Goal: Information Seeking & Learning: Learn about a topic

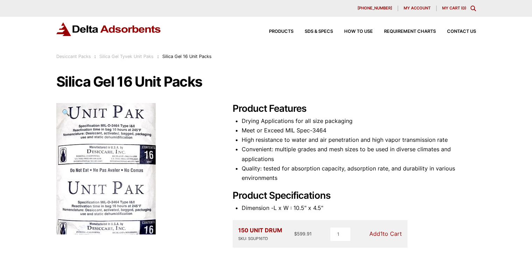
click at [258, 111] on h2 "Product Features" at bounding box center [353, 109] width 243 height 12
click at [259, 120] on li "Drying Applications for all size packaging" at bounding box center [359, 120] width 234 height 9
click at [225, 31] on div "Products SDS & SPECS How to Use Requirement Charts Contact Us" at bounding box center [266, 29] width 420 height 14
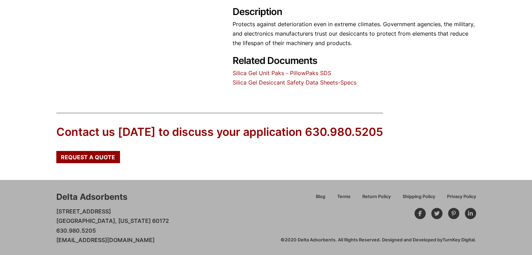
scroll to position [250, 0]
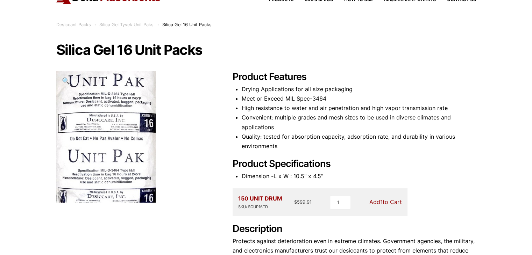
scroll to position [70, 0]
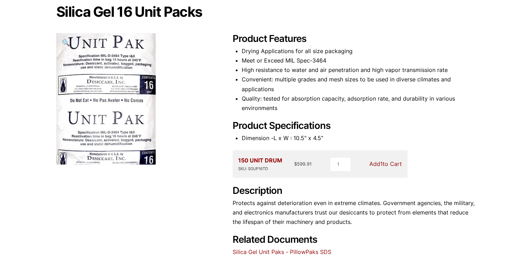
click at [259, 170] on div "SKU: SGUP16TD" at bounding box center [260, 169] width 44 height 7
copy div "SGUP16TD"
click at [282, 151] on div "150 UNIT DRUM SKU: SGUP16TD $ 599.91 1 Add 1 to Cart" at bounding box center [319, 163] width 175 height 27
